Goal: Check status: Check status

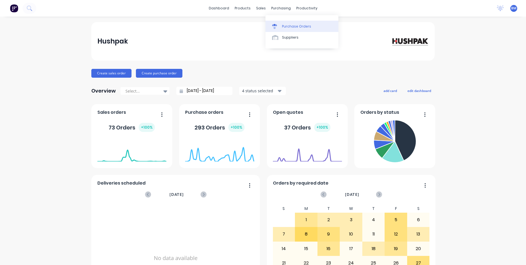
click at [282, 25] on link "Purchase Orders" at bounding box center [302, 26] width 73 height 11
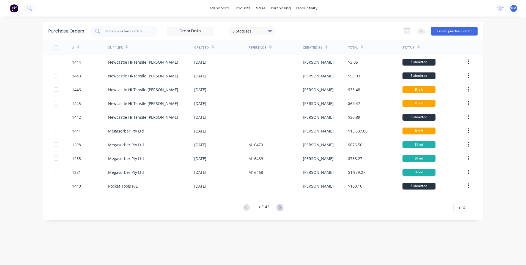
click at [115, 35] on div at bounding box center [124, 31] width 69 height 11
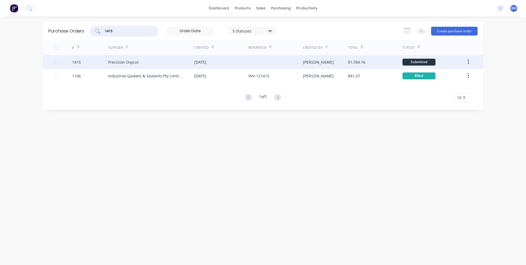
type input "1415"
click at [134, 63] on div "Precision Oxycut" at bounding box center [123, 62] width 31 height 6
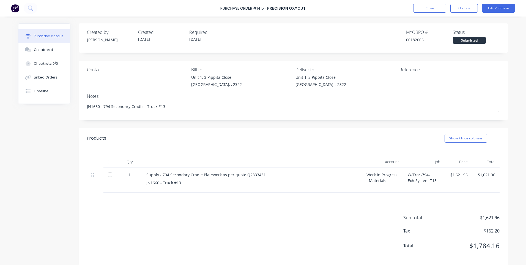
drag, startPoint x: 441, startPoint y: 10, endPoint x: 135, endPoint y: 21, distance: 305.5
click at [142, 21] on div "Purchase Order #1415 - Precision Oxycut Close Options Edit Purchase Purchase de…" at bounding box center [263, 132] width 526 height 265
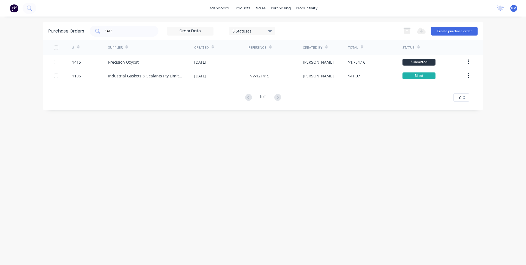
click at [120, 26] on div "1415" at bounding box center [124, 31] width 69 height 11
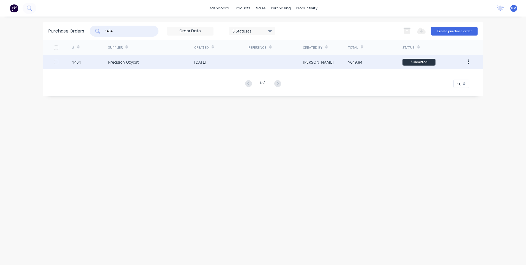
type input "1404"
click at [81, 58] on div "1404" at bounding box center [90, 62] width 36 height 14
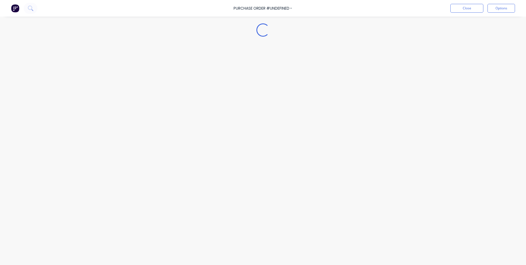
type textarea "x"
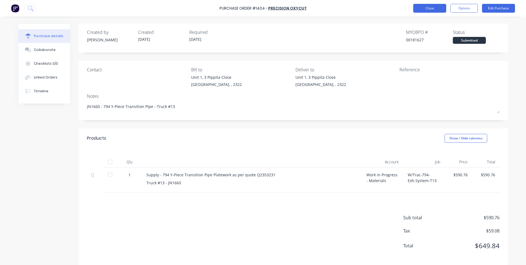
click at [423, 9] on button "Close" at bounding box center [430, 8] width 33 height 9
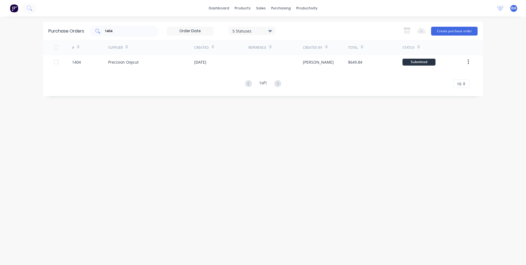
click at [116, 31] on input "1404" at bounding box center [127, 31] width 46 height 6
type input "1414"
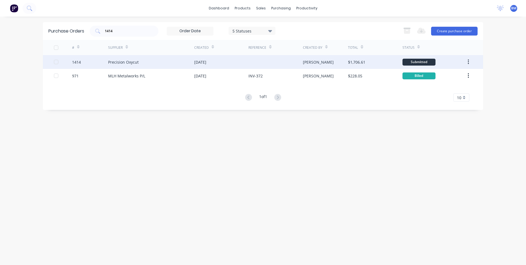
click at [119, 64] on div "Precision Oxycut" at bounding box center [123, 62] width 31 height 6
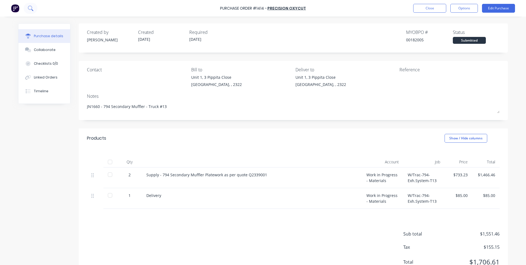
click at [31, 10] on icon at bounding box center [30, 8] width 4 height 4
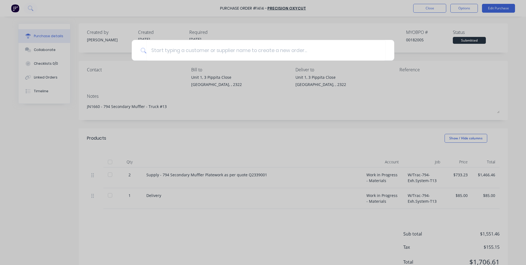
type textarea "x"
type input "1"
type textarea "x"
type input "14"
type textarea "x"
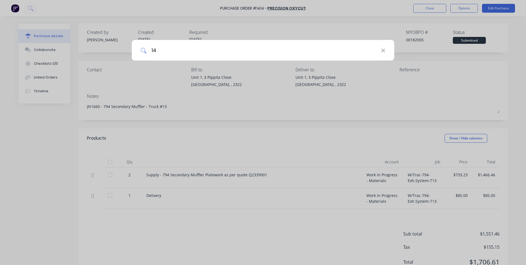
type input "141"
type textarea "x"
type input "1416"
type textarea "x"
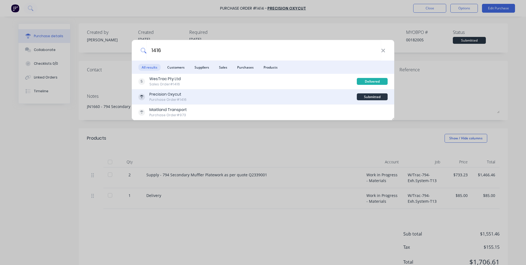
type input "1416"
click at [177, 94] on div "Precision Oxycut" at bounding box center [168, 94] width 37 height 6
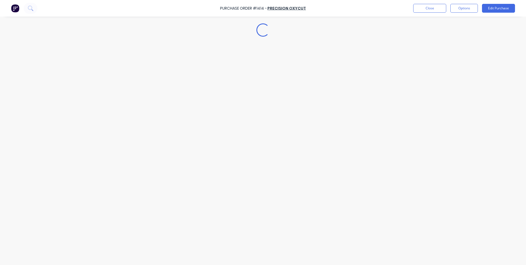
type textarea "x"
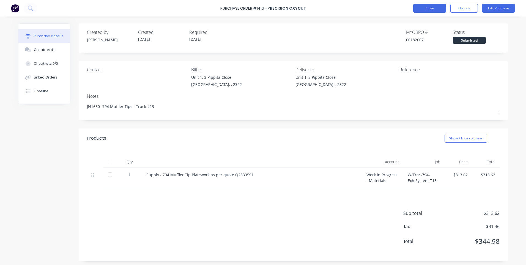
click at [430, 10] on button "Close" at bounding box center [430, 8] width 33 height 9
